Goal: Information Seeking & Learning: Check status

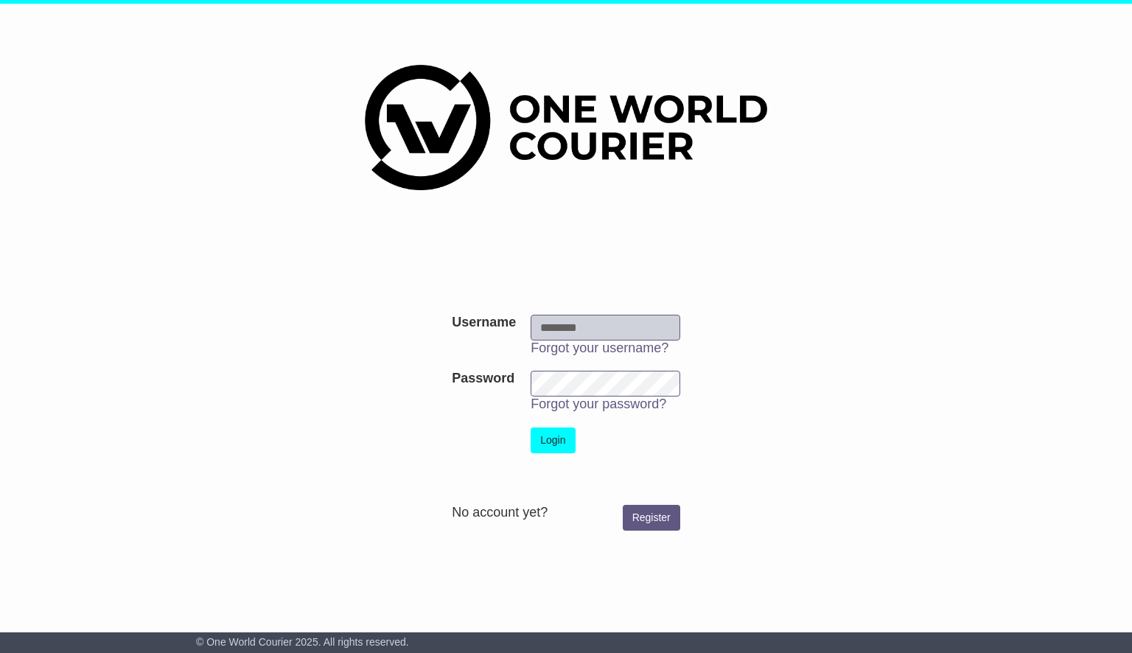
click at [642, 324] on input "Username" at bounding box center [606, 328] width 150 height 26
type input "**********"
click at [562, 435] on button "Login" at bounding box center [553, 441] width 44 height 26
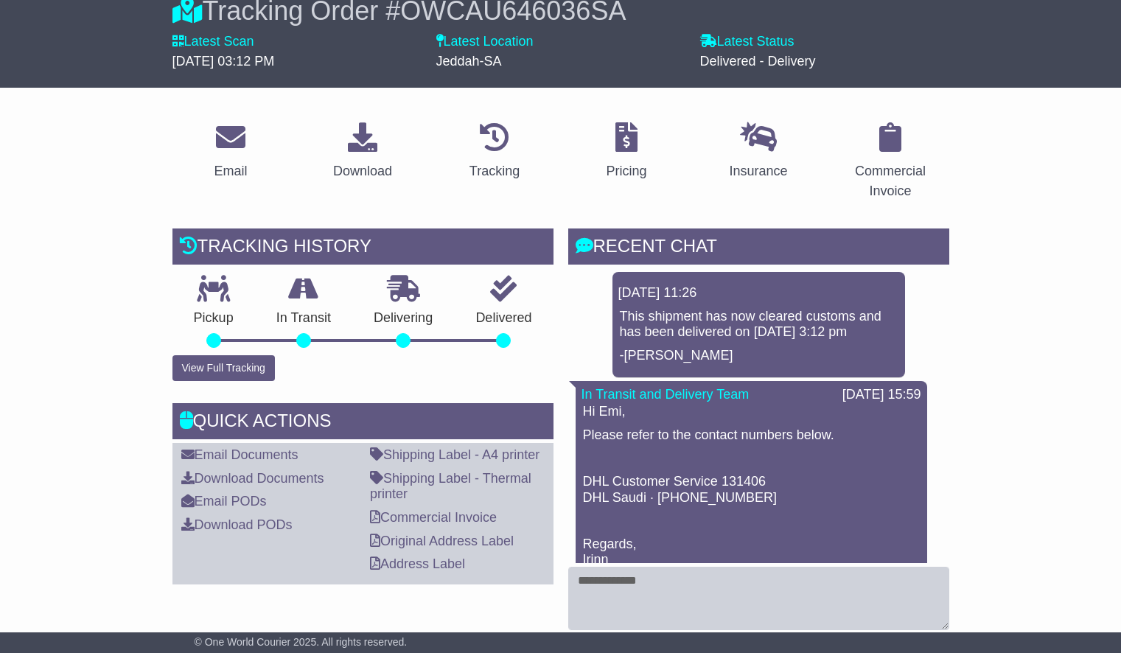
scroll to position [96, 0]
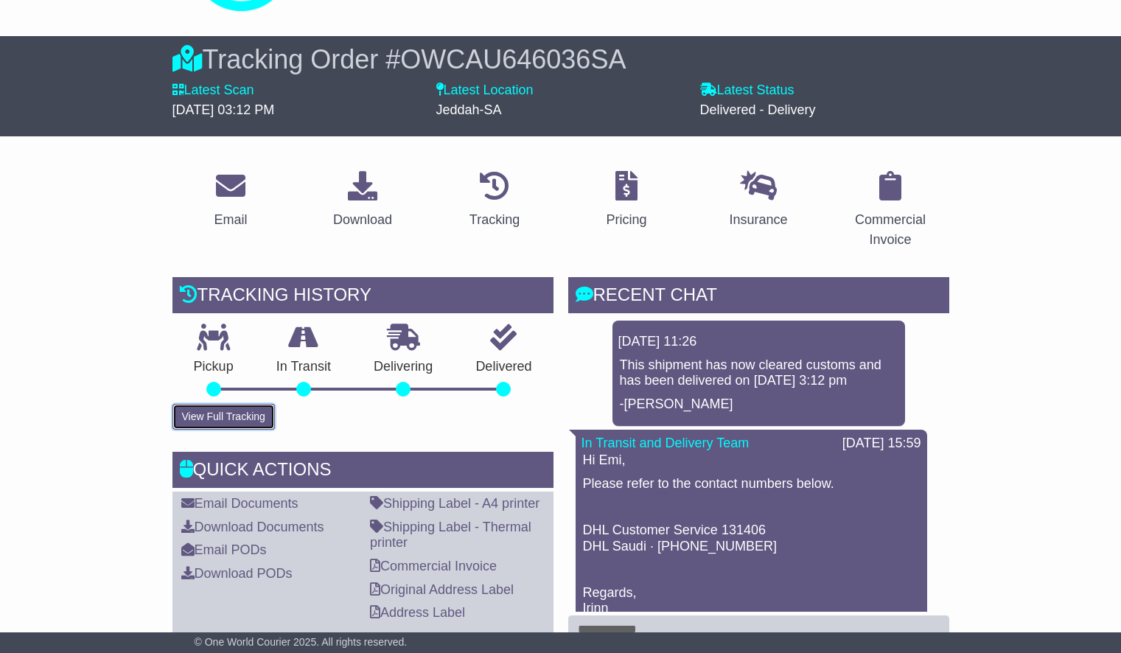
click at [234, 424] on button "View Full Tracking" at bounding box center [224, 417] width 102 height 26
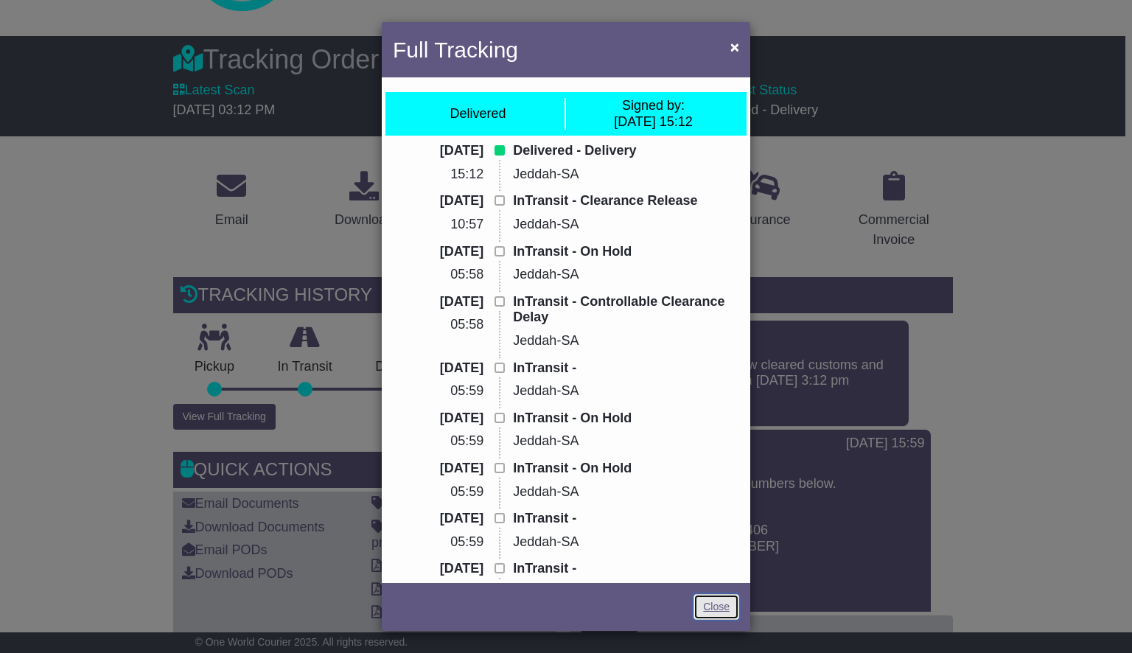
click at [718, 602] on link "Close" at bounding box center [717, 607] width 46 height 26
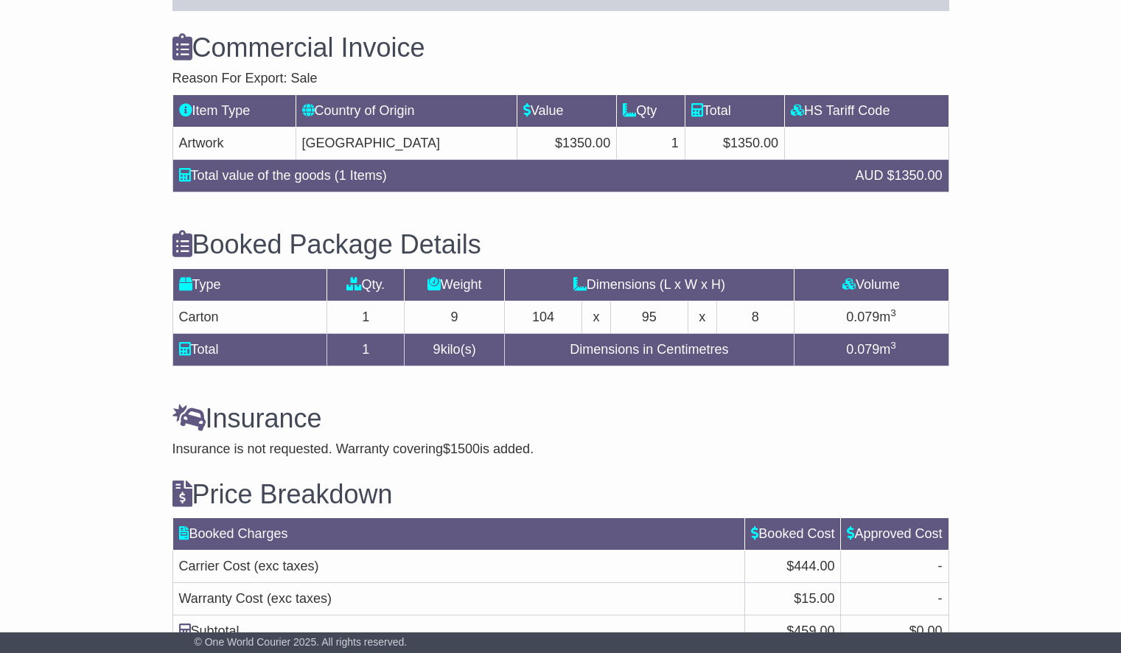
scroll to position [0, 0]
